Goal: Information Seeking & Learning: Learn about a topic

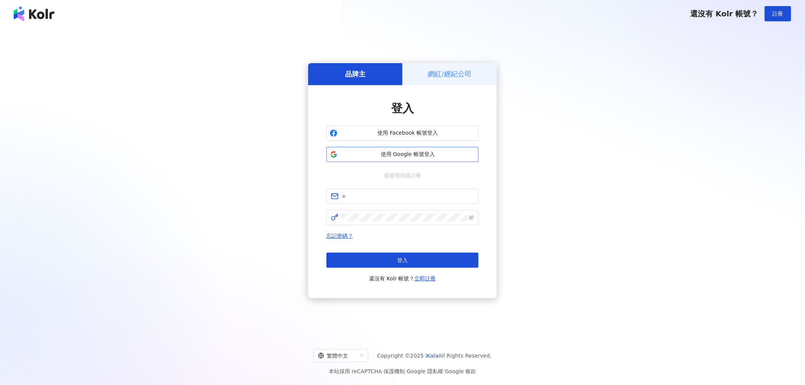
click at [458, 153] on span "使用 Google 帳號登入" at bounding box center [408, 155] width 135 height 8
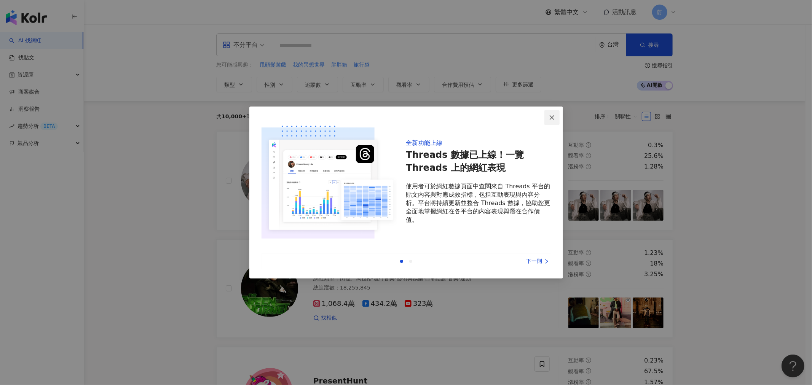
click at [548, 116] on span "Close" at bounding box center [551, 118] width 15 height 6
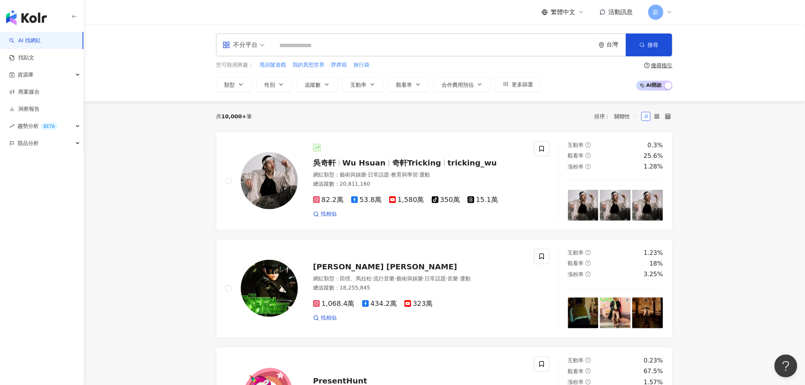
click at [317, 51] on input "search" at bounding box center [433, 45] width 317 height 14
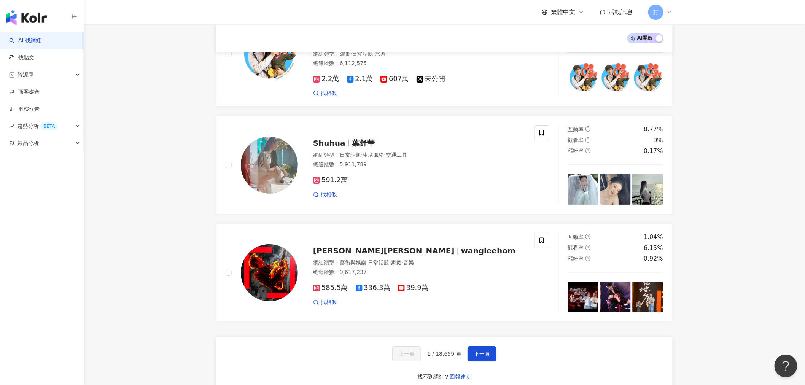
scroll to position [1202, 0]
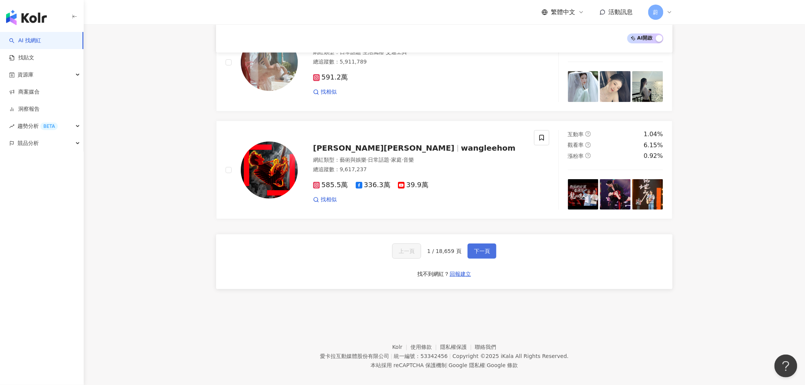
click at [475, 248] on button "下一頁" at bounding box center [482, 251] width 29 height 15
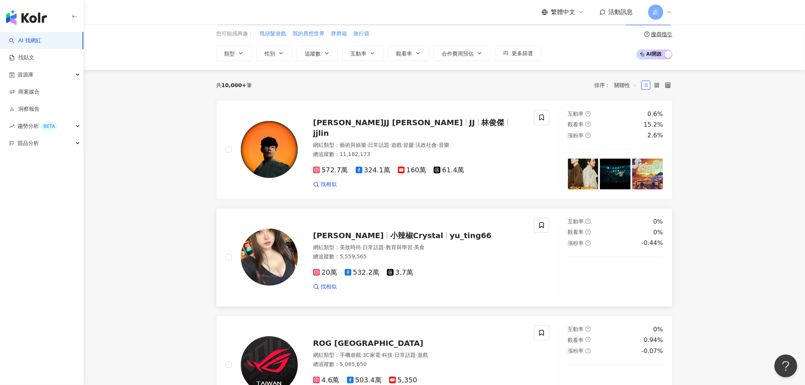
scroll to position [0, 0]
